Goal: Contribute content: Add original content to the website for others to see

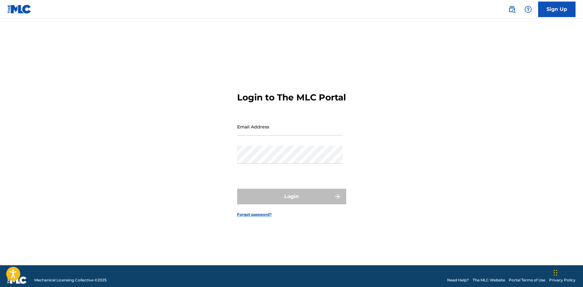
click at [294, 129] on input "Email Address" at bounding box center [289, 127] width 105 height 18
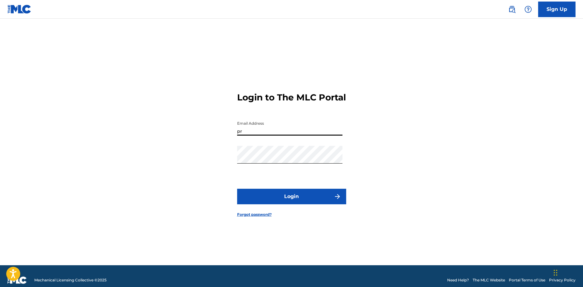
type input "[EMAIL_ADDRESS][DOMAIN_NAME]"
click at [294, 195] on button "Login" at bounding box center [291, 197] width 109 height 16
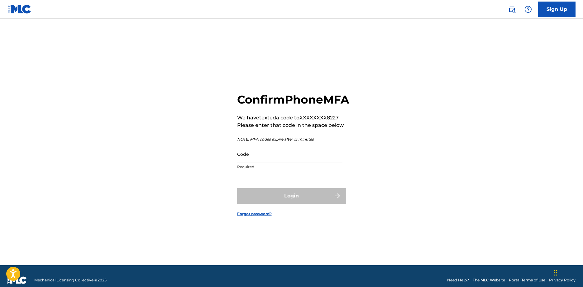
click at [283, 163] on input "Code" at bounding box center [289, 154] width 105 height 18
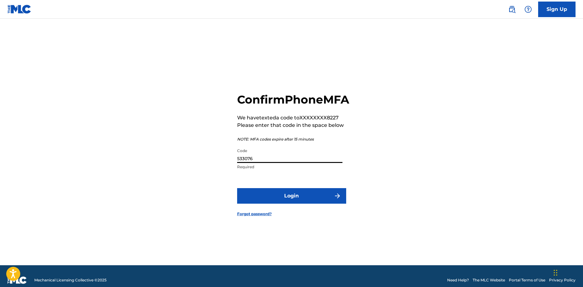
type input "533076"
click at [285, 204] on button "Login" at bounding box center [291, 196] width 109 height 16
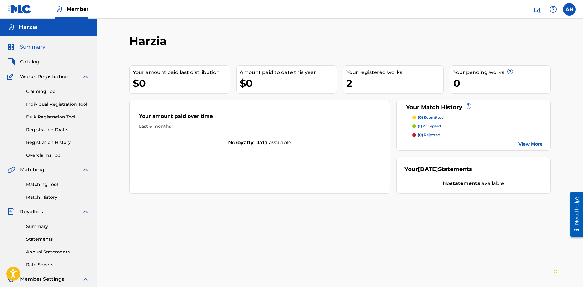
click at [33, 89] on link "Claiming Tool" at bounding box center [57, 91] width 63 height 7
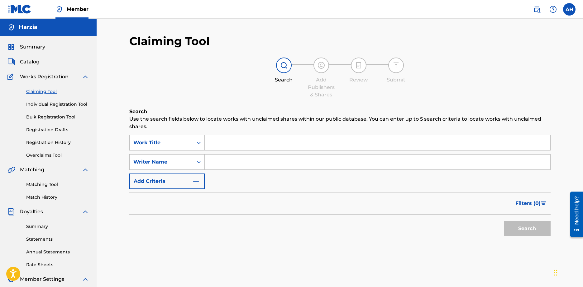
click at [267, 149] on input "Search Form" at bounding box center [377, 142] width 345 height 15
type input "Trench Brazy"
click at [292, 160] on input "Search Form" at bounding box center [377, 162] width 345 height 15
type input "Sosmula"
click at [521, 227] on button "Search" at bounding box center [527, 229] width 47 height 16
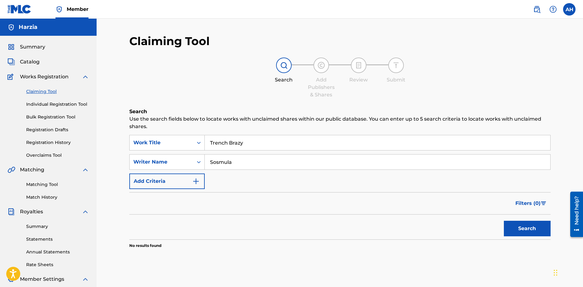
scroll to position [31, 0]
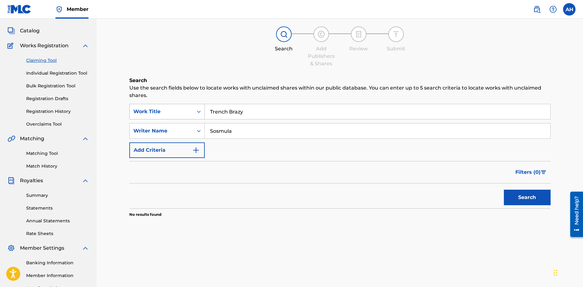
click at [153, 112] on div "Work Title" at bounding box center [161, 111] width 56 height 7
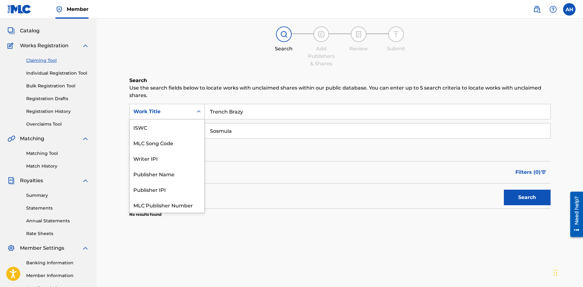
scroll to position [16, 0]
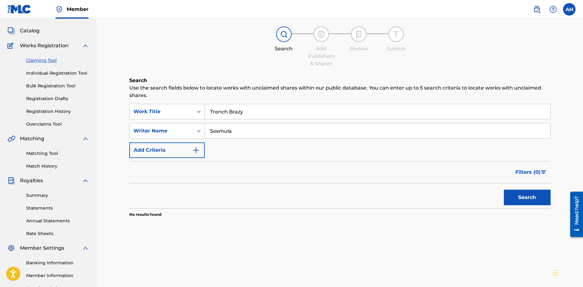
click at [153, 113] on div "Work Title" at bounding box center [161, 111] width 56 height 7
click at [167, 136] on div "Writer Name" at bounding box center [162, 131] width 64 height 12
click at [170, 134] on div "Writer Name" at bounding box center [161, 130] width 56 height 7
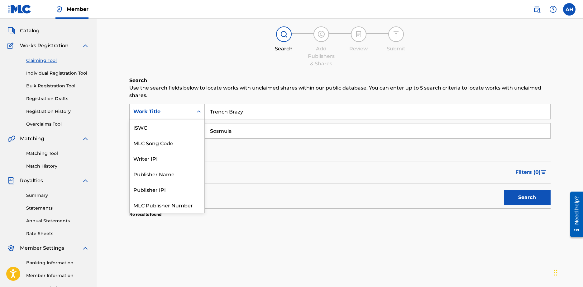
click at [176, 116] on div "Work Title" at bounding box center [162, 112] width 64 height 12
click at [268, 172] on div "Filters ( 0 )" at bounding box center [339, 172] width 421 height 22
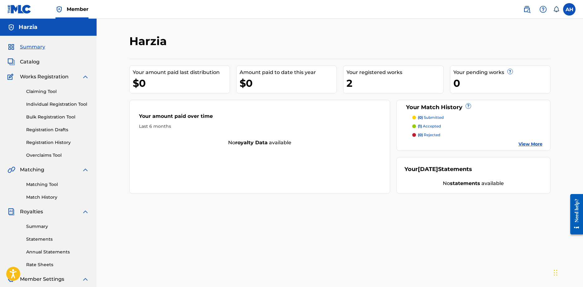
click at [27, 62] on span "Catalog" at bounding box center [30, 61] width 20 height 7
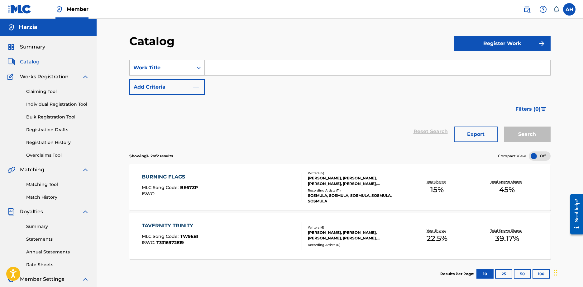
click at [503, 48] on button "Register Work" at bounding box center [501, 44] width 97 height 16
click at [494, 60] on link "Individual" at bounding box center [501, 63] width 97 height 15
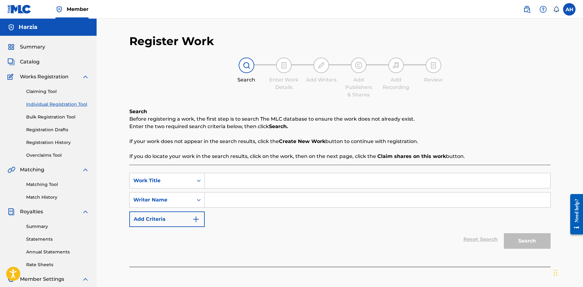
click at [269, 184] on input "Search Form" at bounding box center [377, 180] width 345 height 15
type input "tRENCH bRAZY"
drag, startPoint x: 255, startPoint y: 182, endPoint x: 74, endPoint y: 165, distance: 181.7
click at [74, 165] on main "Harzia Summary Catalog Works Registration Claiming Tool Individual Registration…" at bounding box center [291, 188] width 583 height 338
type input "Trench Brazy"
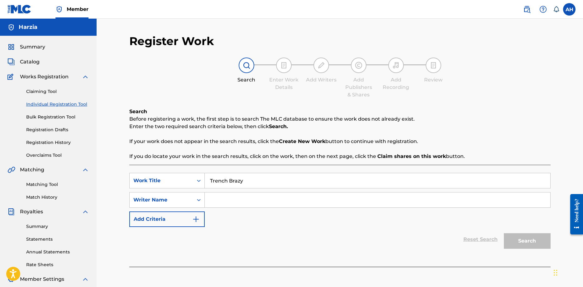
click at [230, 197] on input "Search Form" at bounding box center [377, 200] width 345 height 15
type input "Harzia"
click at [534, 246] on button "Search" at bounding box center [527, 242] width 47 height 16
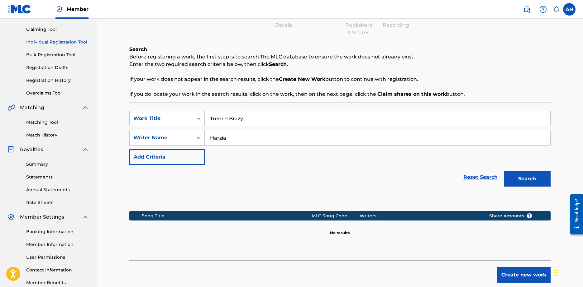
scroll to position [93, 0]
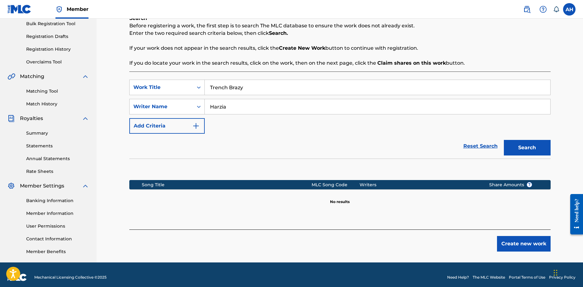
click at [521, 246] on button "Create new work" at bounding box center [524, 244] width 54 height 16
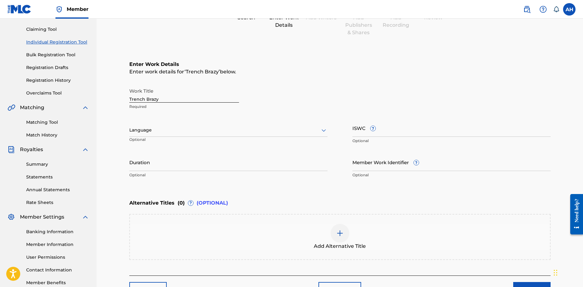
scroll to position [103, 0]
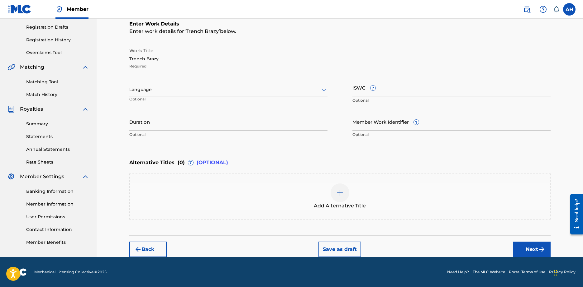
click at [541, 249] on img "submit" at bounding box center [541, 249] width 7 height 7
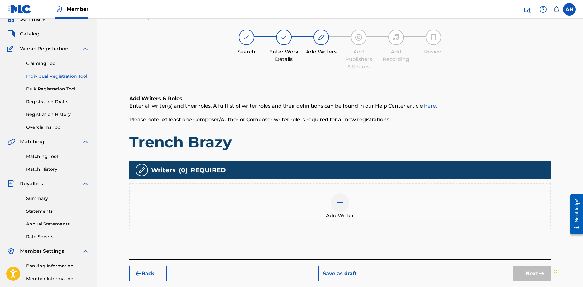
scroll to position [59, 0]
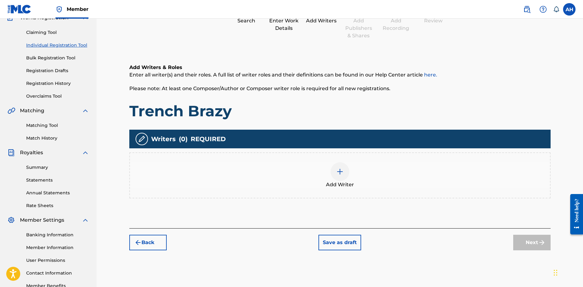
click at [331, 183] on span "Add Writer" at bounding box center [340, 184] width 28 height 7
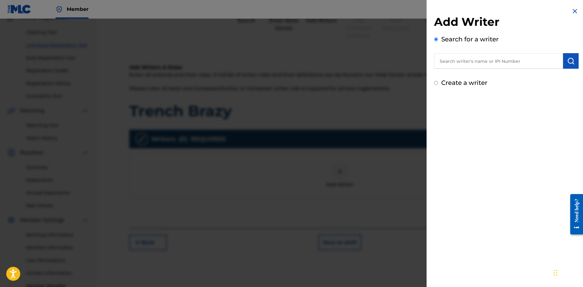
click at [456, 63] on input "text" at bounding box center [498, 61] width 129 height 16
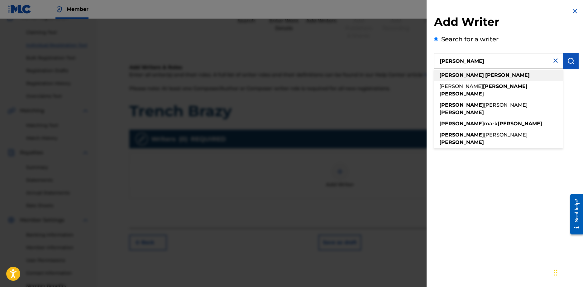
click at [501, 76] on div "andrew hawkins" at bounding box center [498, 75] width 129 height 11
type input "andrew hawkins"
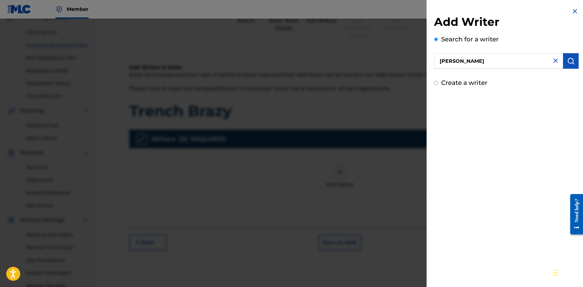
drag, startPoint x: 496, startPoint y: 57, endPoint x: 415, endPoint y: 63, distance: 80.9
click at [415, 63] on div "Add Writer Search for a writer andrew hawkins Create a writer" at bounding box center [291, 153] width 583 height 269
type input "Andrew Scott Hawkins"
click at [567, 59] on img "submit" at bounding box center [570, 60] width 7 height 7
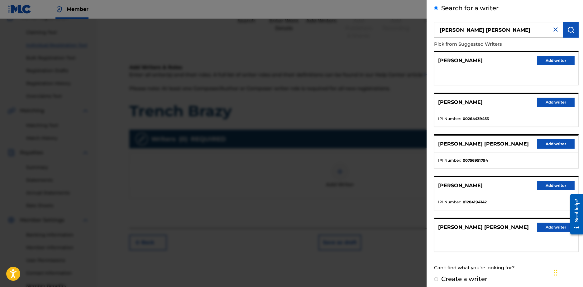
scroll to position [35, 0]
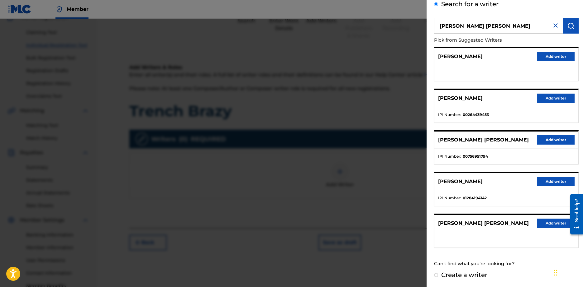
click at [553, 186] on button "Add writer" at bounding box center [555, 181] width 37 height 9
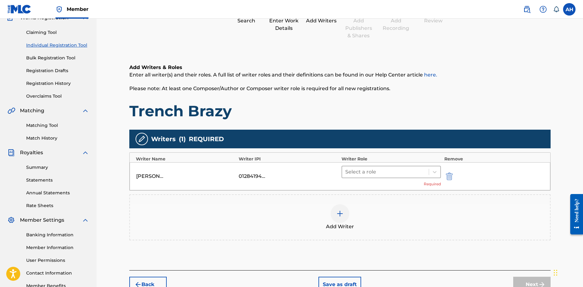
click at [372, 172] on div at bounding box center [385, 172] width 81 height 9
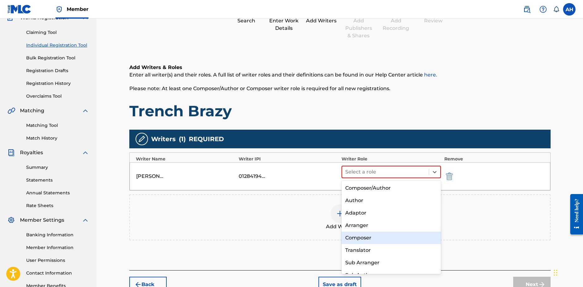
click at [369, 236] on div "Composer" at bounding box center [391, 238] width 100 height 12
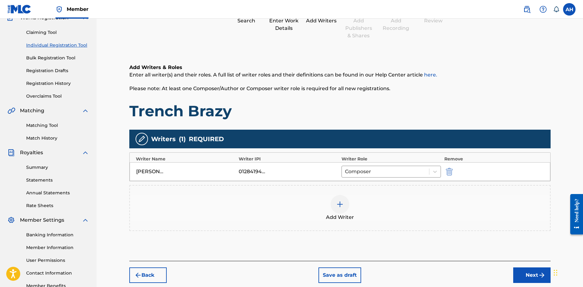
click at [348, 209] on div at bounding box center [339, 204] width 19 height 19
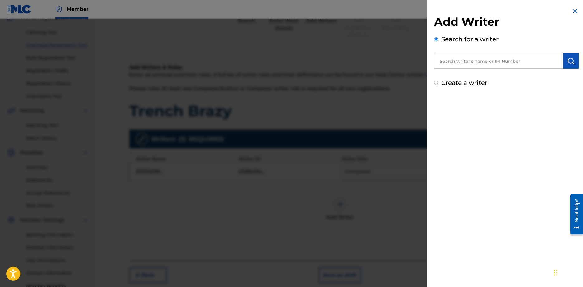
click at [468, 59] on input "text" at bounding box center [498, 61] width 129 height 16
click at [485, 74] on strong "blaisde" at bounding box center [494, 75] width 19 height 6
type input "dylan blaisdell"
click at [569, 64] on img "submit" at bounding box center [570, 60] width 7 height 7
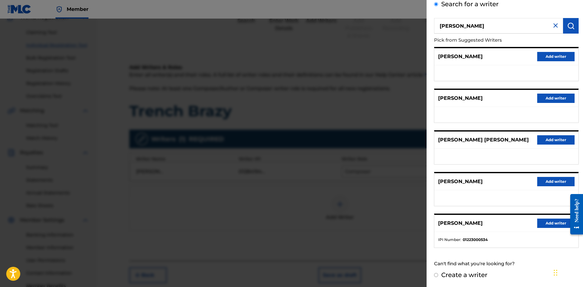
scroll to position [90, 0]
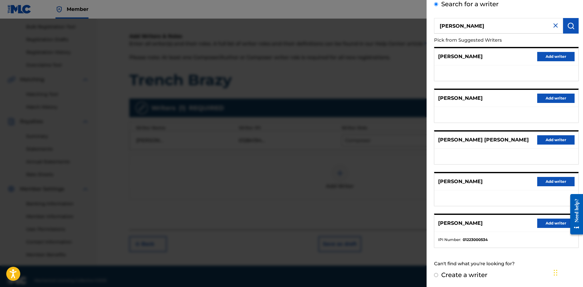
click at [541, 219] on button "Add writer" at bounding box center [555, 223] width 37 height 9
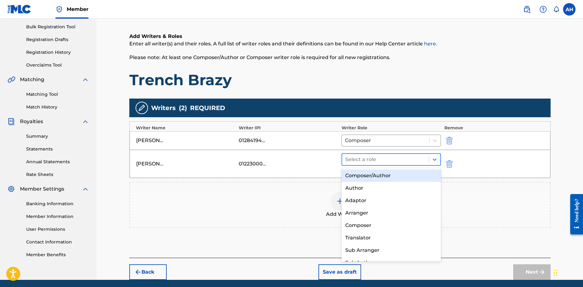
drag, startPoint x: 392, startPoint y: 163, endPoint x: 388, endPoint y: 162, distance: 4.1
click at [392, 162] on div at bounding box center [385, 159] width 81 height 9
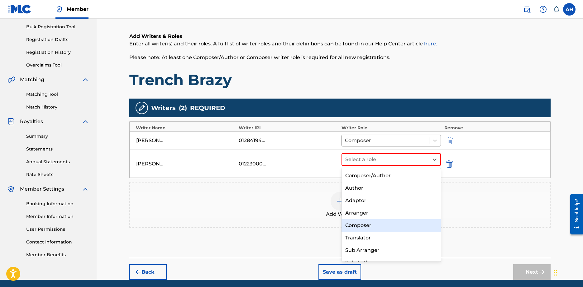
click at [369, 224] on div "Composer" at bounding box center [391, 226] width 100 height 12
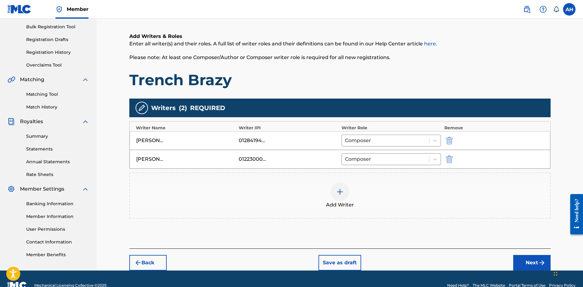
click at [336, 197] on div at bounding box center [339, 192] width 19 height 19
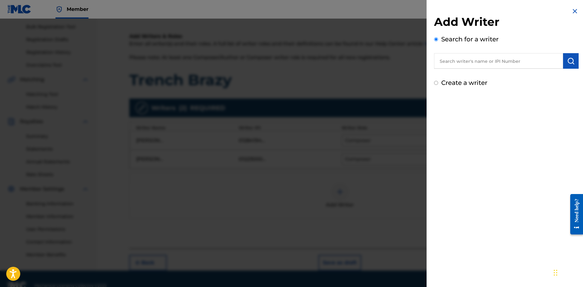
click at [469, 65] on input "text" at bounding box center [498, 61] width 129 height 16
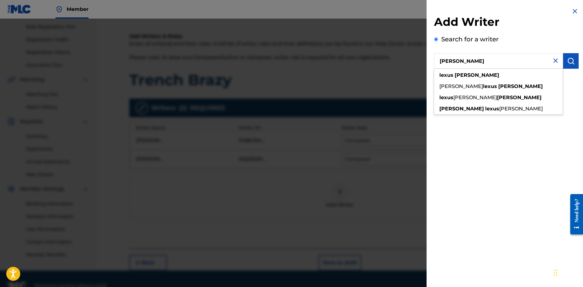
type input "Lexus Lewis"
click at [577, 61] on div "Add Writer Search for a writer Lexus Lewis lexus lewis arnel lexus lewis lexus …" at bounding box center [505, 47] width 159 height 95
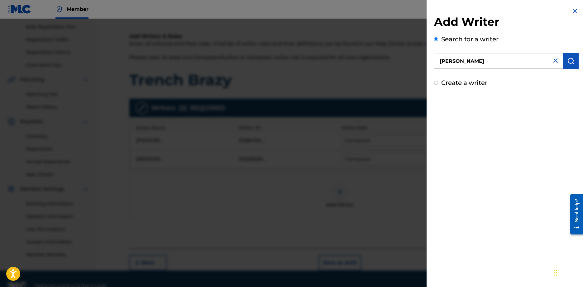
click at [575, 61] on button "submit" at bounding box center [571, 61] width 16 height 16
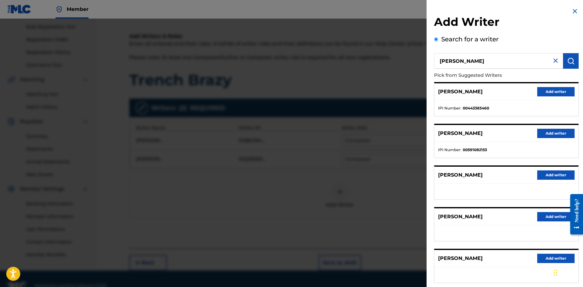
click at [544, 135] on button "Add writer" at bounding box center [555, 133] width 37 height 9
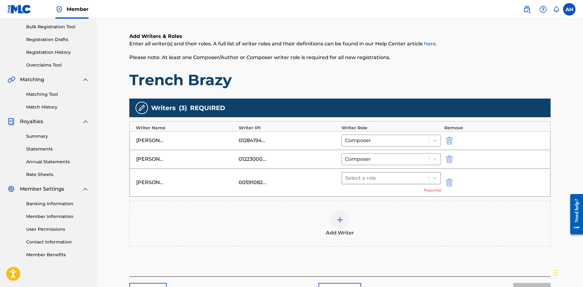
click at [366, 180] on div at bounding box center [385, 178] width 81 height 9
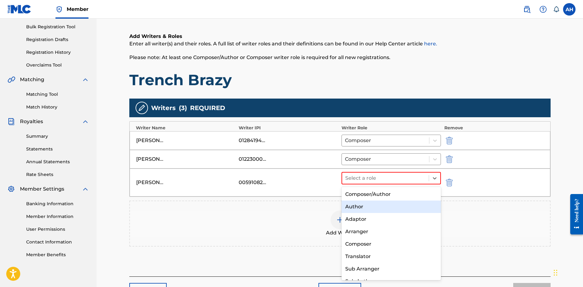
scroll to position [9, 0]
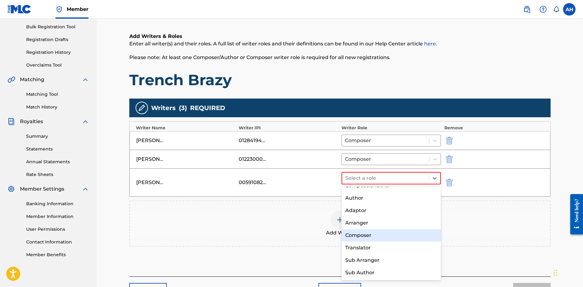
click at [371, 235] on div "Composer" at bounding box center [391, 236] width 100 height 12
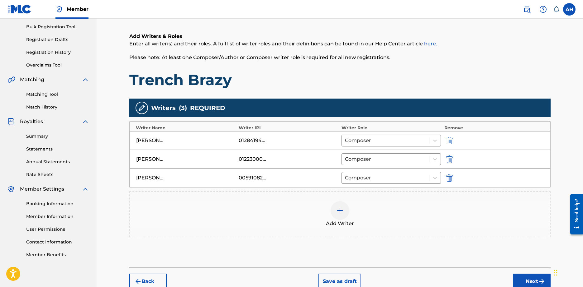
click at [331, 221] on span "Add Writer" at bounding box center [340, 223] width 28 height 7
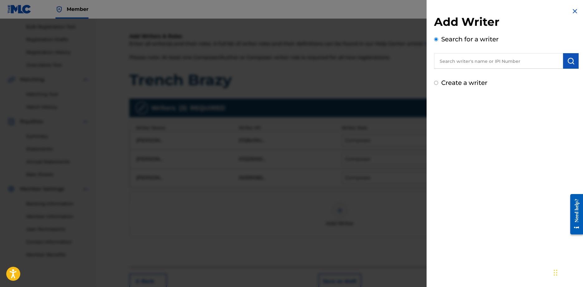
click at [470, 58] on input "text" at bounding box center [498, 61] width 129 height 16
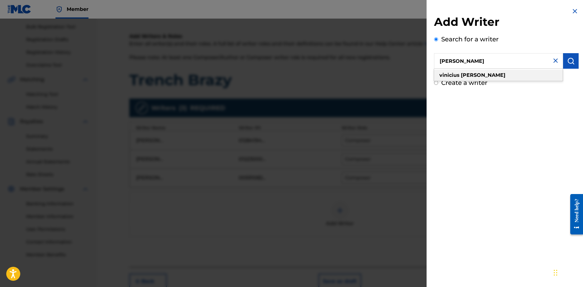
click at [470, 78] on div "vinicius sosa" at bounding box center [498, 75] width 129 height 11
type input "vinicius sosa"
click at [569, 66] on button "submit" at bounding box center [571, 61] width 16 height 16
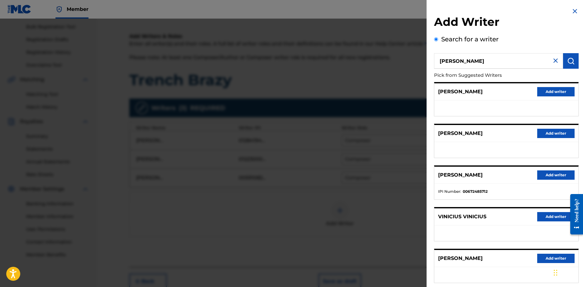
click at [560, 178] on button "Add writer" at bounding box center [555, 175] width 37 height 9
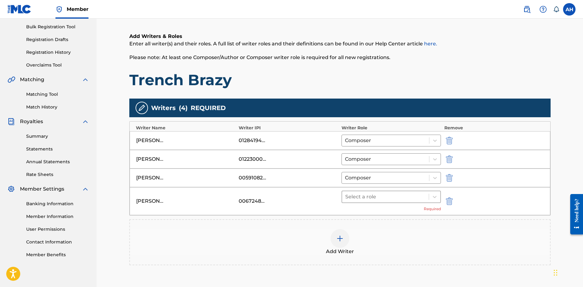
click at [386, 192] on div "VINICIUS SOSA 00672485712 Select a role Required" at bounding box center [340, 201] width 420 height 28
click at [382, 196] on div at bounding box center [385, 197] width 81 height 9
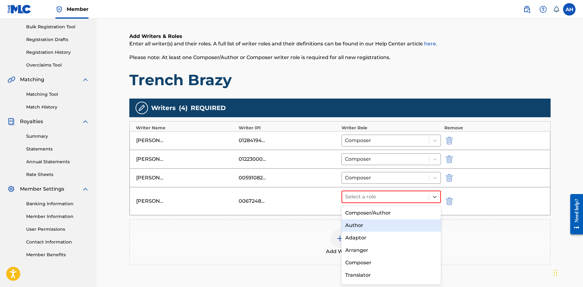
click at [362, 226] on div "Author" at bounding box center [391, 226] width 100 height 12
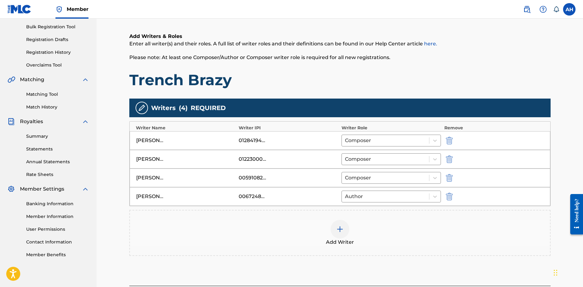
scroll to position [141, 0]
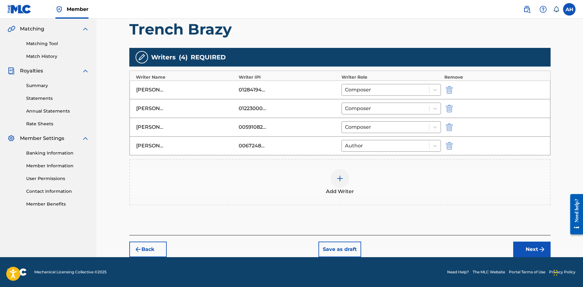
click at [527, 247] on button "Next" at bounding box center [531, 250] width 37 height 16
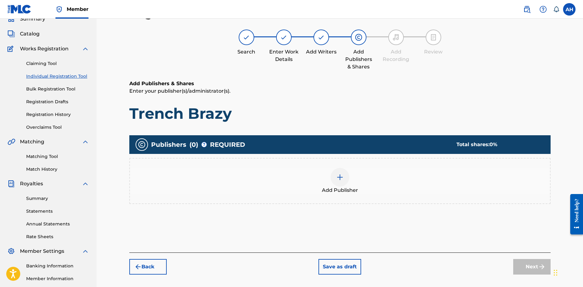
click at [351, 176] on div "Add Publisher" at bounding box center [340, 181] width 420 height 26
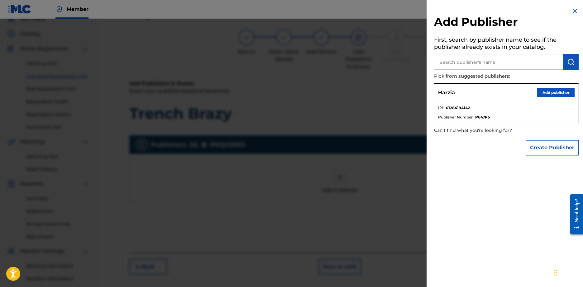
click at [550, 93] on button "Add publisher" at bounding box center [555, 92] width 37 height 9
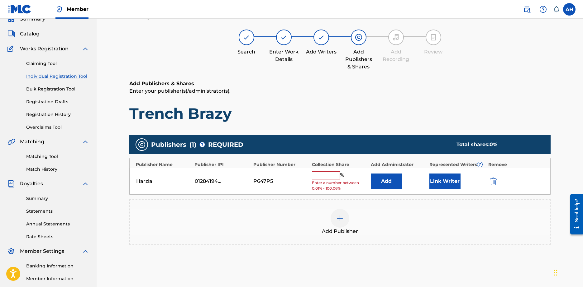
click at [314, 177] on input "text" at bounding box center [326, 176] width 28 height 8
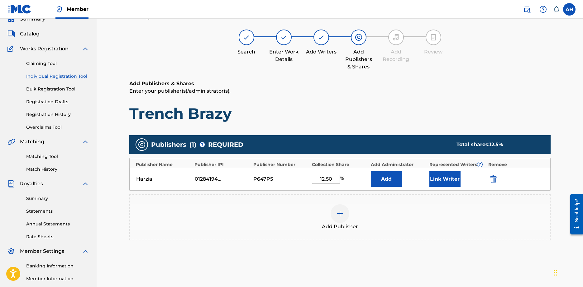
type input "12.50"
click at [352, 217] on div "Add Publisher" at bounding box center [340, 218] width 420 height 26
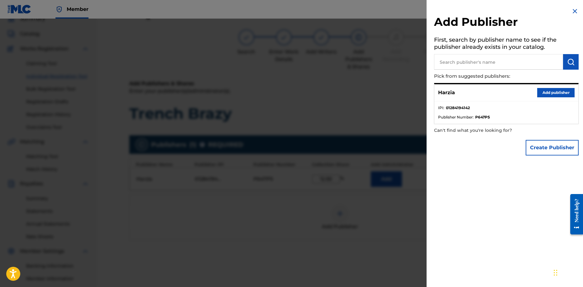
click at [471, 66] on input "text" at bounding box center [498, 62] width 129 height 16
type input "3quinox"
click at [567, 61] on img "submit" at bounding box center [570, 61] width 7 height 7
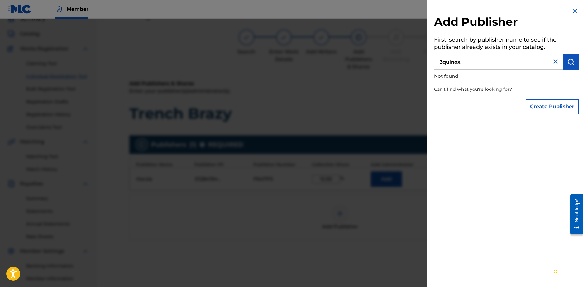
drag, startPoint x: 490, startPoint y: 58, endPoint x: 364, endPoint y: 56, distance: 125.2
click at [364, 56] on div "Add Publisher First, search by publisher name to see if the publisher already e…" at bounding box center [291, 153] width 583 height 269
type input "Dylan Blaisdell"
click at [570, 65] on img "submit" at bounding box center [570, 61] width 7 height 7
click at [571, 11] on img at bounding box center [574, 10] width 7 height 7
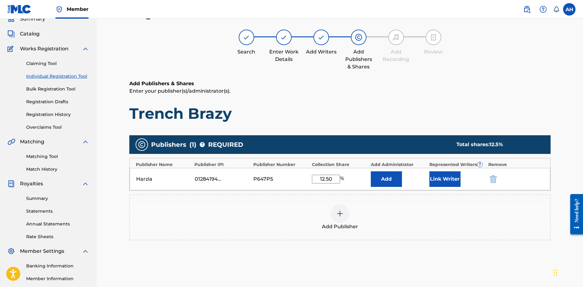
click at [446, 178] on button "Link Writer" at bounding box center [444, 180] width 31 height 16
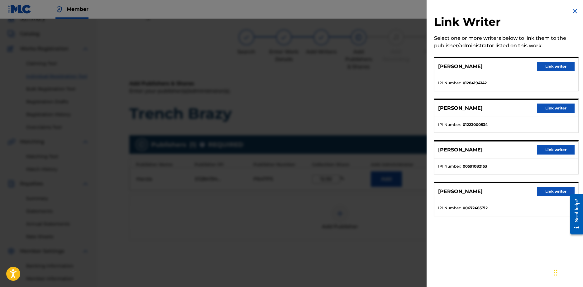
click at [546, 66] on button "Link writer" at bounding box center [555, 66] width 37 height 9
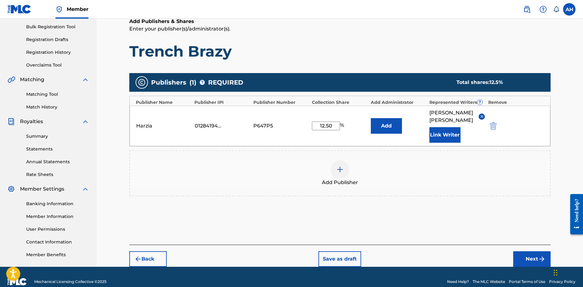
click at [537, 262] on button "Next" at bounding box center [531, 260] width 37 height 16
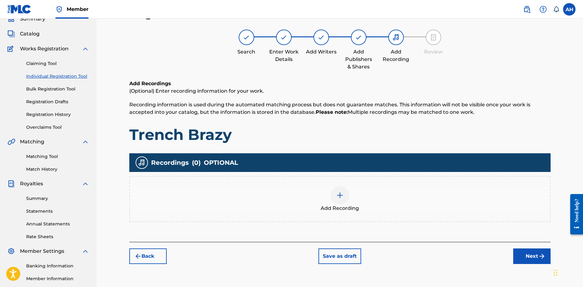
click at [327, 206] on span "Add Recording" at bounding box center [339, 208] width 38 height 7
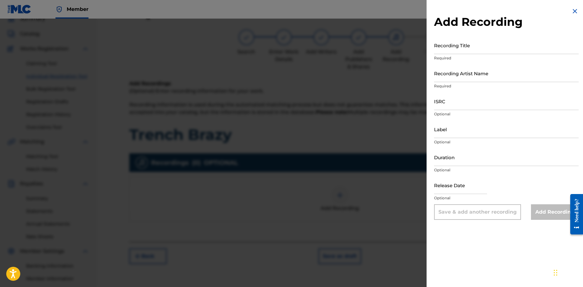
click at [483, 48] on input "Recording Title" at bounding box center [506, 45] width 145 height 18
type input "Trench Brazy"
click at [473, 79] on input "Recording Artist Name" at bounding box center [506, 73] width 145 height 18
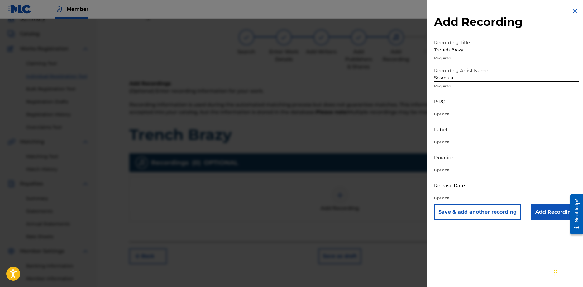
type input "Sosmula"
click at [481, 107] on input "ISRC" at bounding box center [506, 102] width 145 height 18
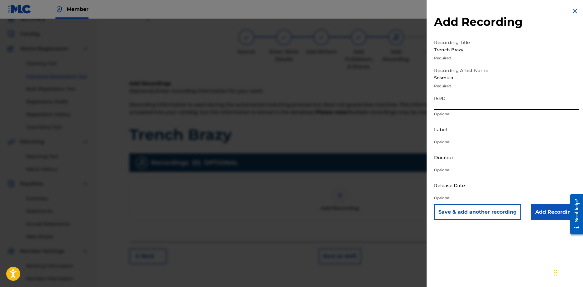
paste input "USAT22506533"
type input "USAT22506533"
click at [469, 191] on input "text" at bounding box center [460, 186] width 53 height 18
select select "8"
select select "2025"
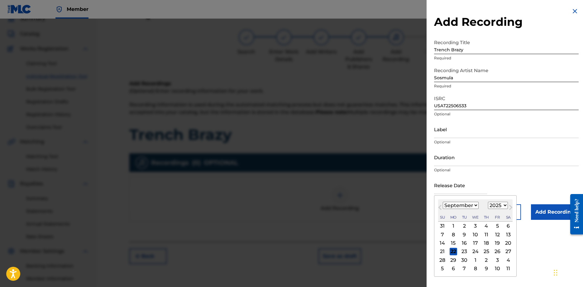
click at [498, 243] on div "19" at bounding box center [496, 243] width 7 height 7
type input "September 19 2025"
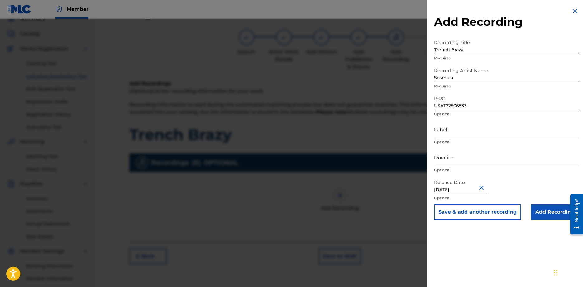
click at [543, 216] on input "Add Recording" at bounding box center [555, 213] width 48 height 16
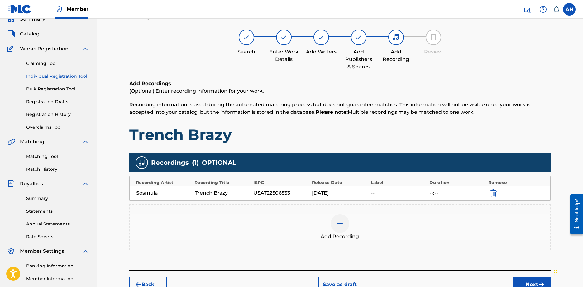
scroll to position [59, 0]
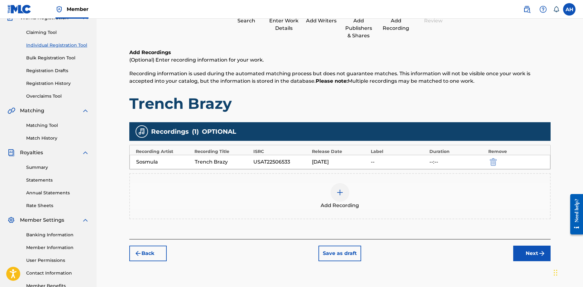
click at [333, 202] on div "Add Recording" at bounding box center [340, 196] width 420 height 26
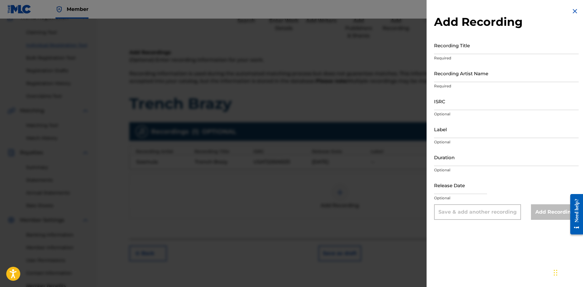
click at [456, 47] on input "Recording Title" at bounding box center [506, 45] width 145 height 18
paste input "SosMula - TRENCH BRAZY (Official Video)"
type input "SosMula - TRENCH BRAZY (Official Video)"
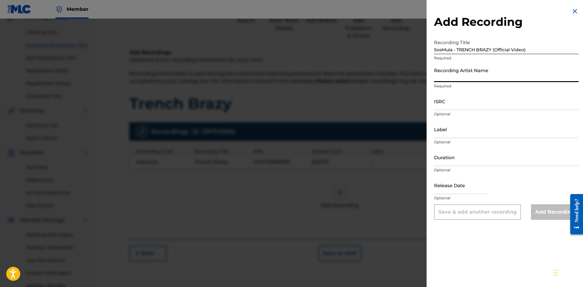
click at [480, 77] on input "Recording Artist Name" at bounding box center [506, 73] width 145 height 18
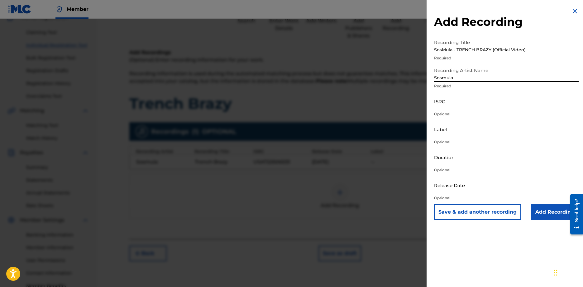
type input "Sosmula"
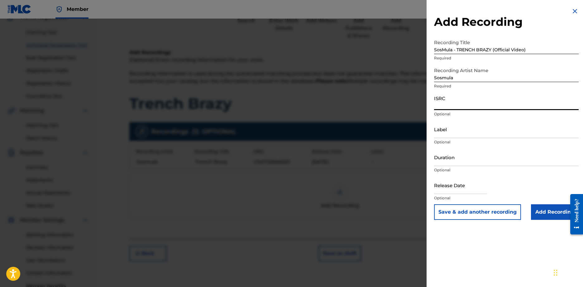
click at [487, 104] on input "ISRC" at bounding box center [506, 102] width 145 height 18
type input "USAT22506533"
click at [547, 212] on input "Add Recording" at bounding box center [555, 213] width 48 height 16
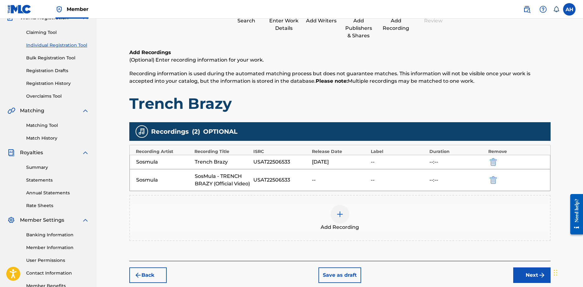
click at [356, 215] on div "Add Recording" at bounding box center [340, 218] width 420 height 26
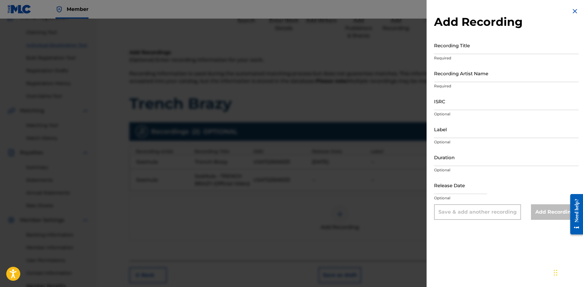
click at [467, 52] on input "Recording Title" at bounding box center [506, 45] width 145 height 18
paste input "SosMula - TRENCH BRAZY (Official Visualizer)"
type input "SosMula - TRENCH BRAZY (Official Visualizer)"
click at [469, 78] on input "Recording Artist Name" at bounding box center [506, 73] width 145 height 18
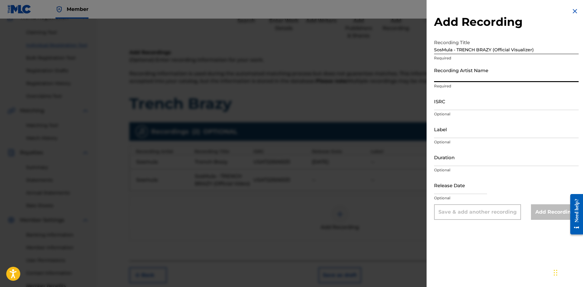
type input "Sosmula"
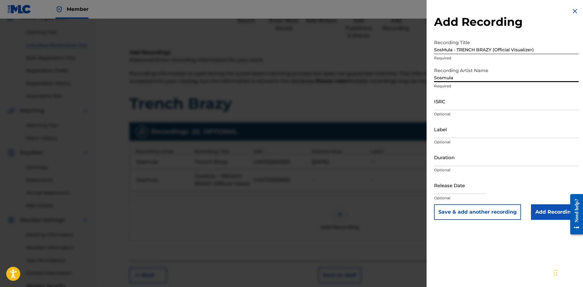
drag, startPoint x: 453, startPoint y: 103, endPoint x: 455, endPoint y: 111, distance: 7.7
click at [452, 103] on input "ISRC" at bounding box center [506, 102] width 145 height 18
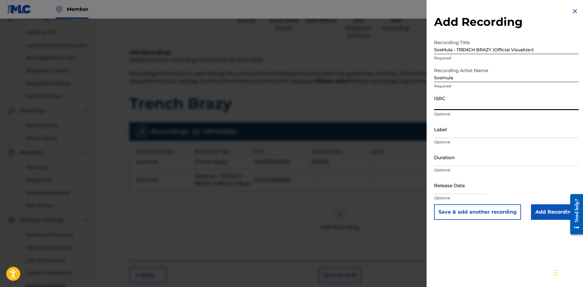
type input "USAT22506533"
click at [549, 206] on input "Add Recording" at bounding box center [555, 213] width 48 height 16
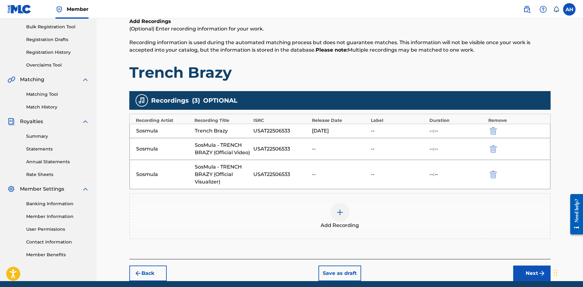
scroll to position [114, 0]
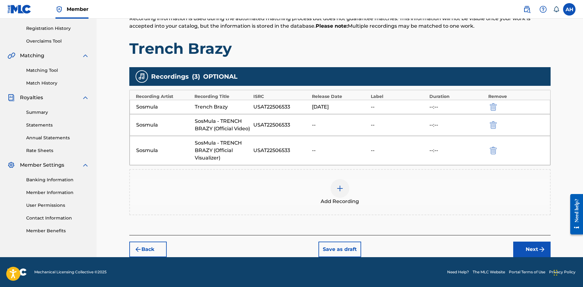
click at [518, 246] on button "Next" at bounding box center [531, 250] width 37 height 16
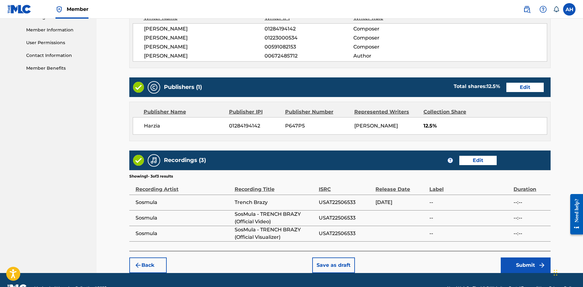
scroll to position [293, 0]
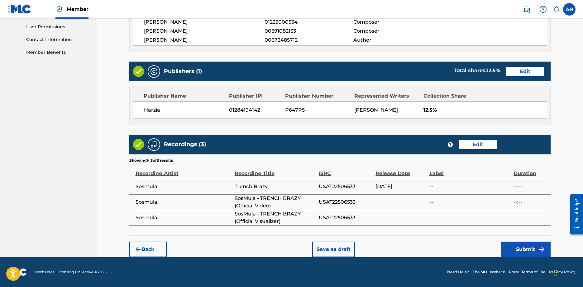
click at [522, 247] on button "Submit" at bounding box center [526, 250] width 50 height 16
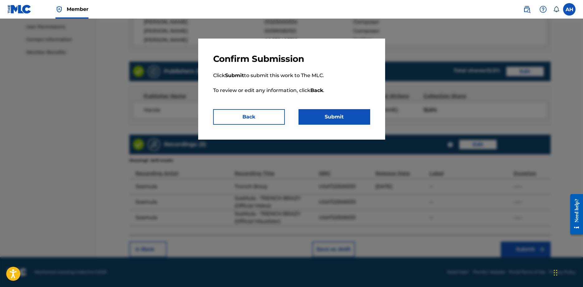
click at [340, 118] on button "Submit" at bounding box center [334, 117] width 72 height 16
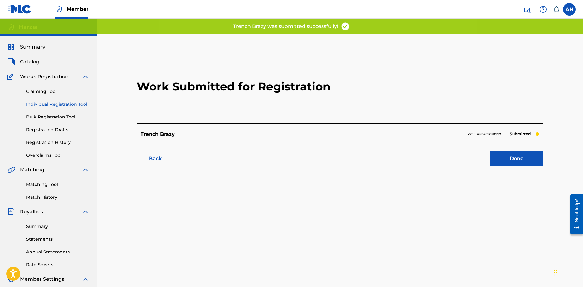
click at [525, 162] on link "Done" at bounding box center [516, 159] width 53 height 16
